Goal: Task Accomplishment & Management: Manage account settings

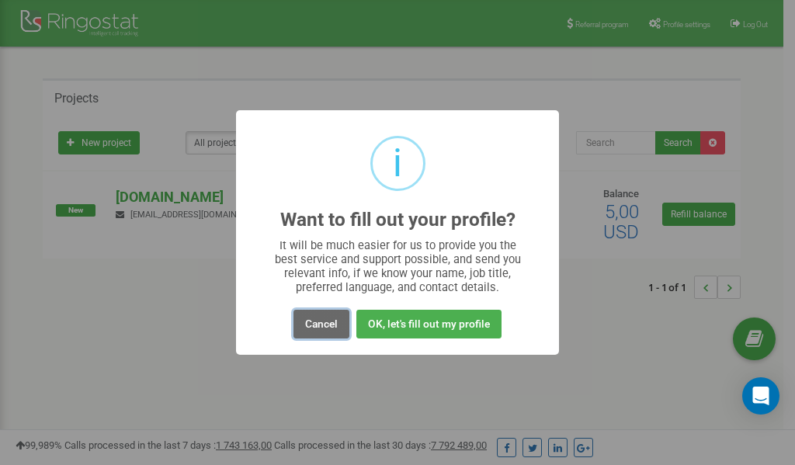
click at [318, 322] on button "Cancel" at bounding box center [321, 324] width 56 height 29
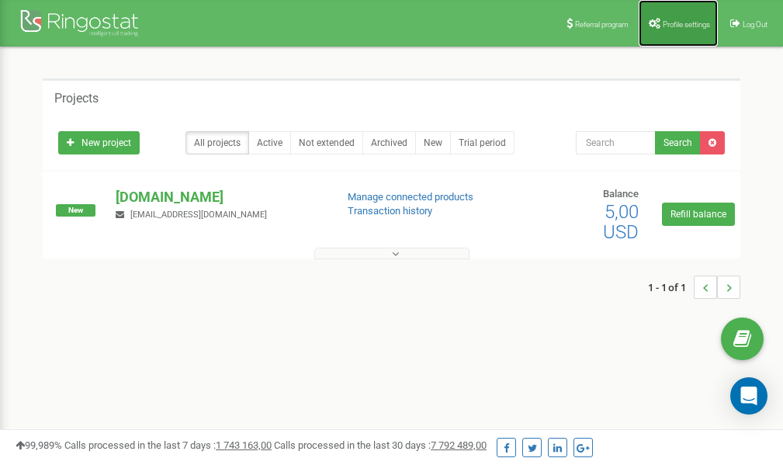
click at [674, 29] on link "Profile settings" at bounding box center [678, 23] width 79 height 47
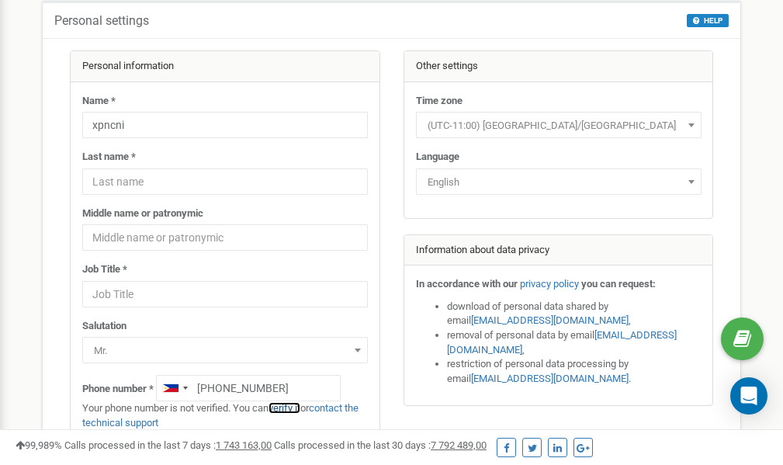
click at [288, 410] on link "verify it" at bounding box center [285, 408] width 32 height 12
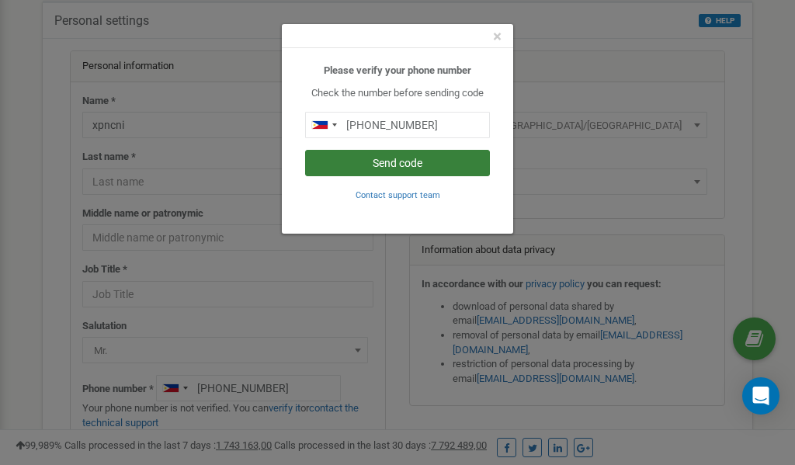
click at [391, 165] on button "Send code" at bounding box center [397, 163] width 185 height 26
